Goal: Register for event/course

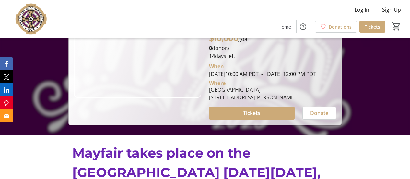
scroll to position [86, 0]
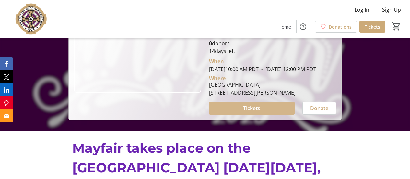
click at [248, 112] on span "Tickets" at bounding box center [251, 108] width 17 height 8
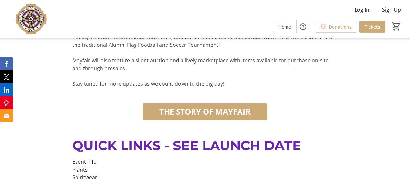
scroll to position [308, 0]
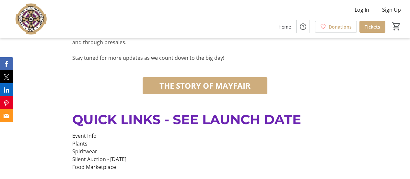
click at [205, 91] on span "THE STORY OF MAYFAIR" at bounding box center [204, 86] width 91 height 12
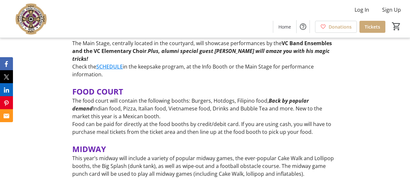
scroll to position [610, 0]
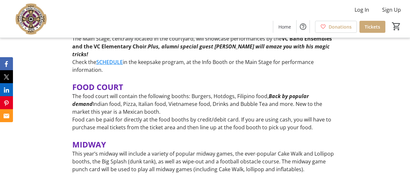
click at [115, 65] on link "SCHEDULE" at bounding box center [109, 61] width 27 height 7
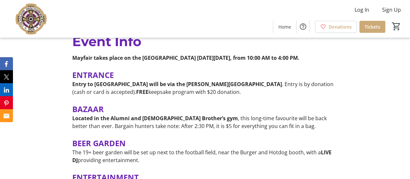
scroll to position [462, 0]
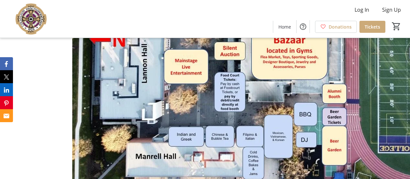
scroll to position [1197, 0]
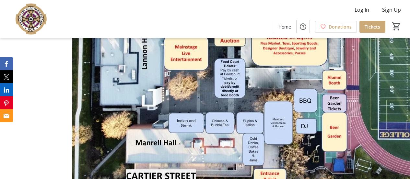
click at [311, 8] on div "Log In Sign Up Home Donations Tickets 0" at bounding box center [205, 19] width 410 height 38
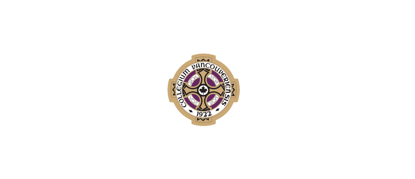
click at [283, 63] on div at bounding box center [207, 89] width 415 height 179
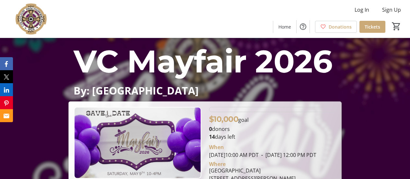
click at [283, 63] on span "VC Mayfair 2026" at bounding box center [203, 61] width 259 height 38
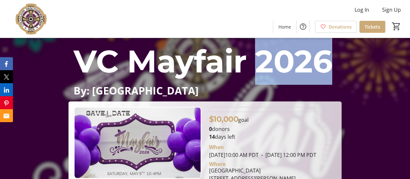
drag, startPoint x: 0, startPoint y: 0, endPoint x: 283, endPoint y: 63, distance: 289.7
click at [283, 63] on span "VC Mayfair 2026" at bounding box center [203, 61] width 259 height 38
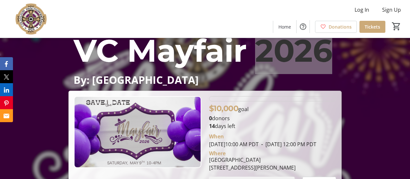
scroll to position [11, 0]
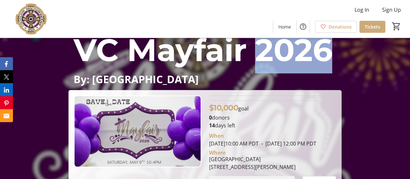
click at [365, 72] on div "VC Mayfair 2026 By: [GEOGRAPHIC_DATA] VC Mayfair 2026 By: [GEOGRAPHIC_DATA] $10…" at bounding box center [205, 111] width 410 height 168
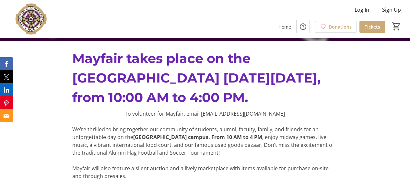
scroll to position [174, 0]
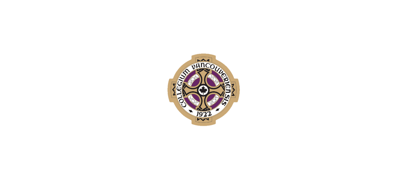
click at [299, 70] on div at bounding box center [207, 89] width 415 height 179
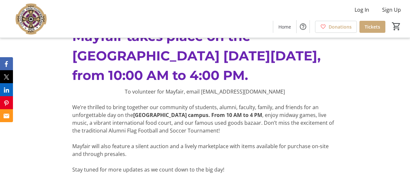
scroll to position [197, 0]
